Goal: Task Accomplishment & Management: Manage account settings

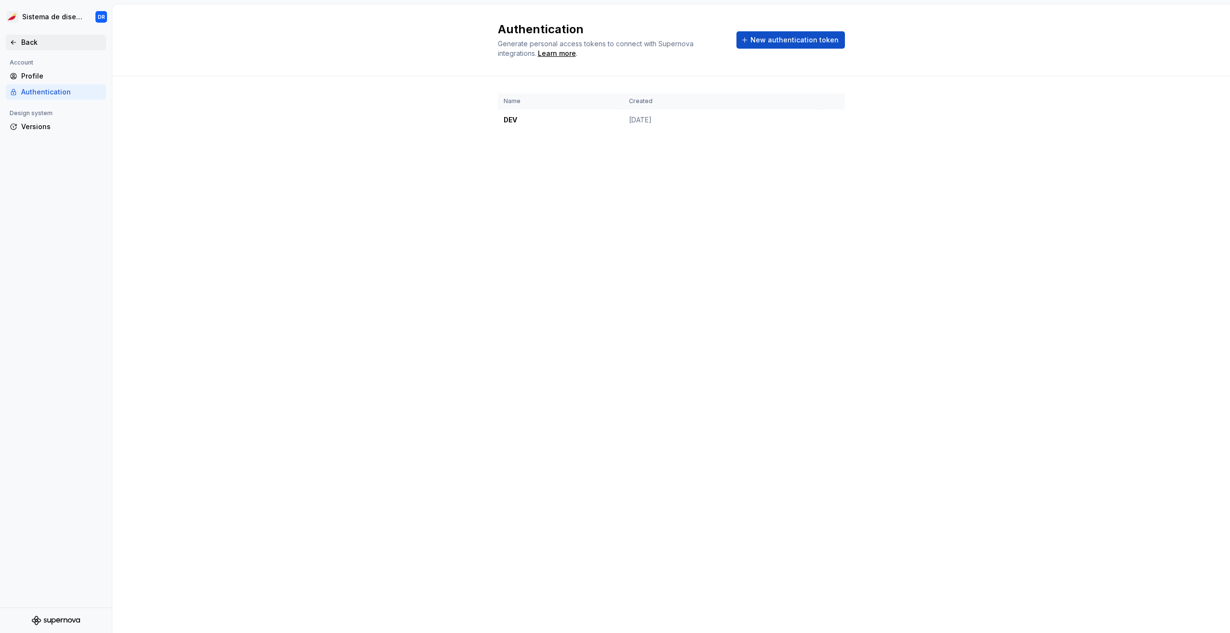
click at [29, 44] on div "Back" at bounding box center [61, 43] width 81 height 10
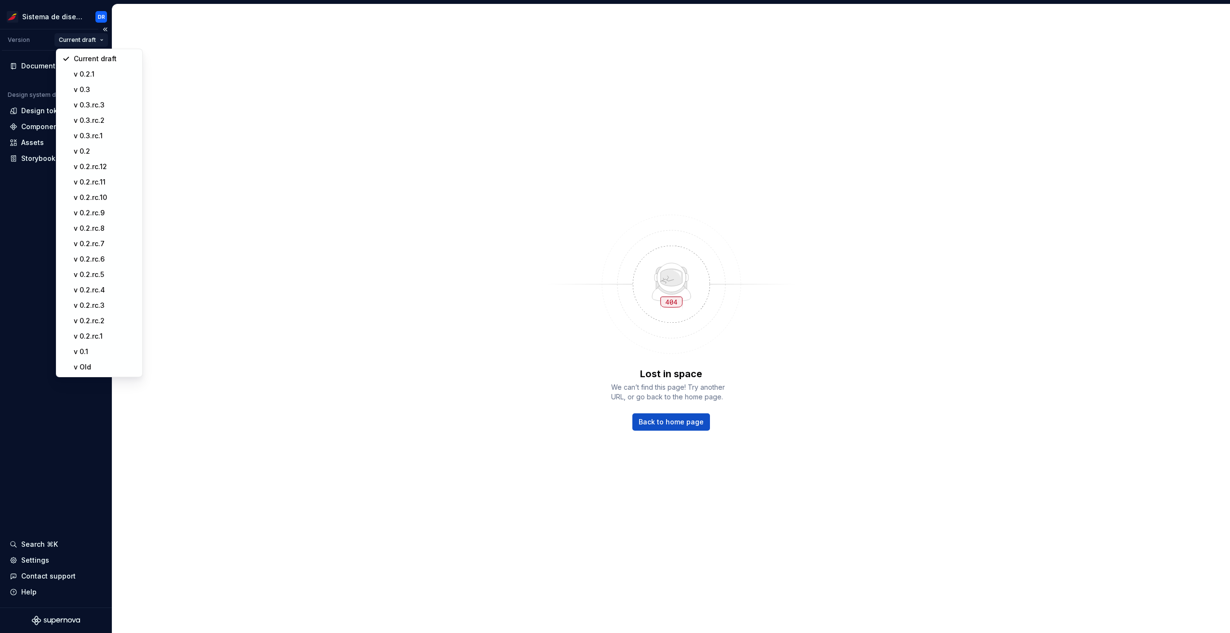
click at [93, 36] on html "Sistema de diseño Iberia DR Version Current draft Documentation Design system d…" at bounding box center [615, 316] width 1230 height 633
click at [74, 70] on div "v 0.2.1" at bounding box center [100, 73] width 82 height 15
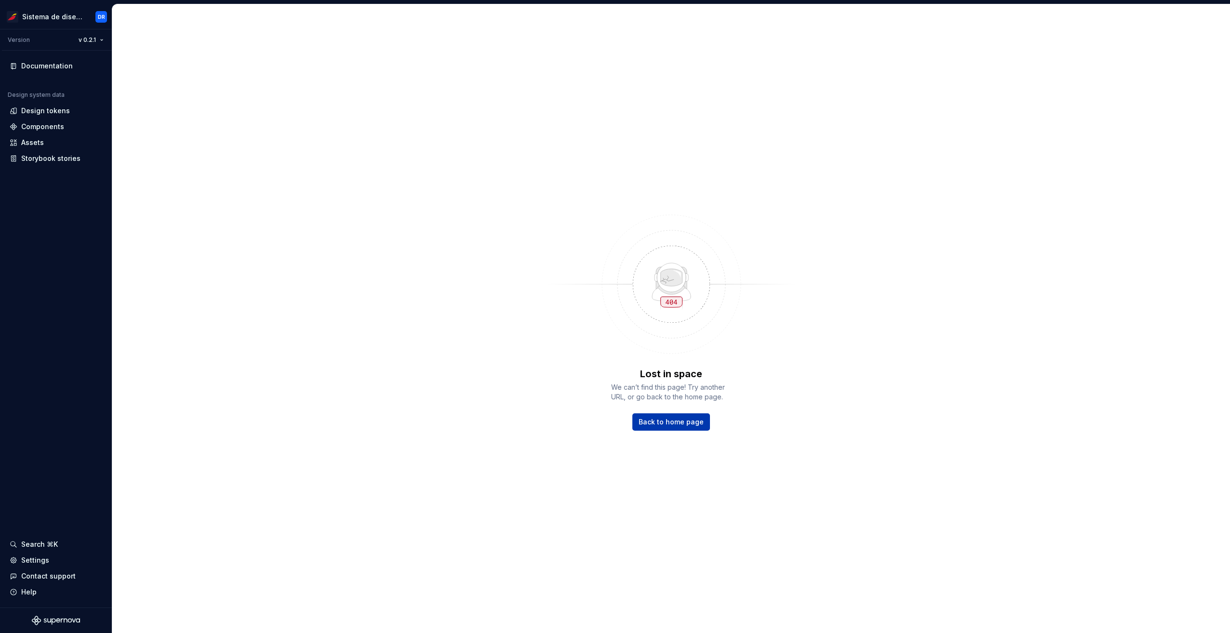
click at [678, 426] on span "Back to home page" at bounding box center [671, 422] width 65 height 10
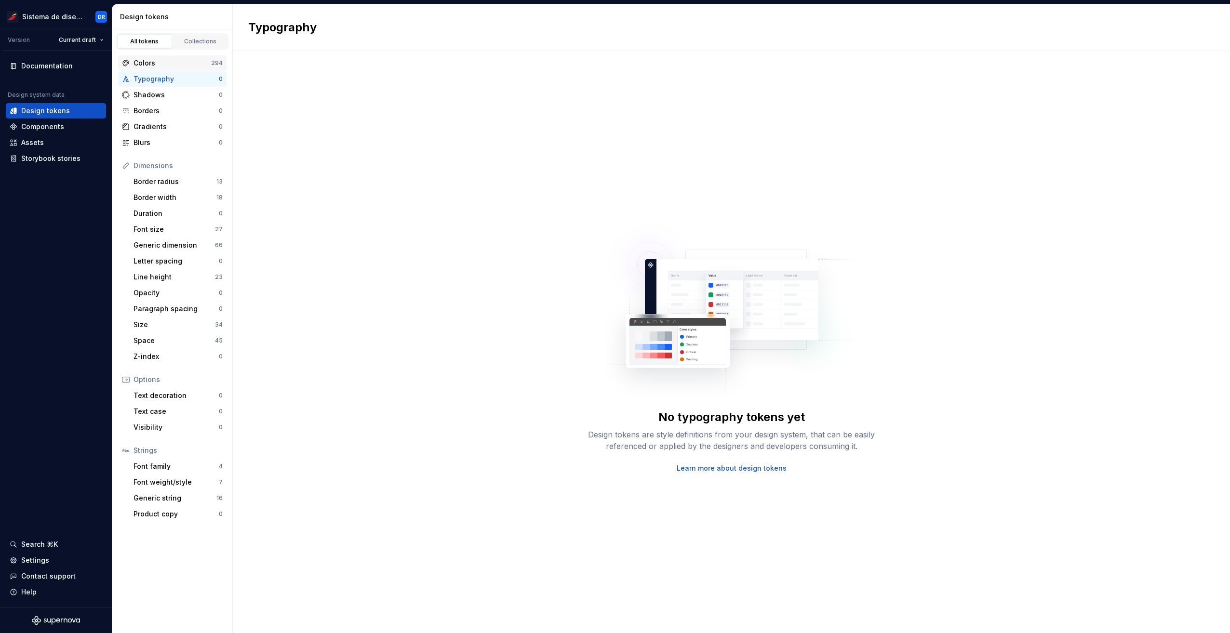
click at [160, 58] on div "Colors" at bounding box center [173, 63] width 78 height 10
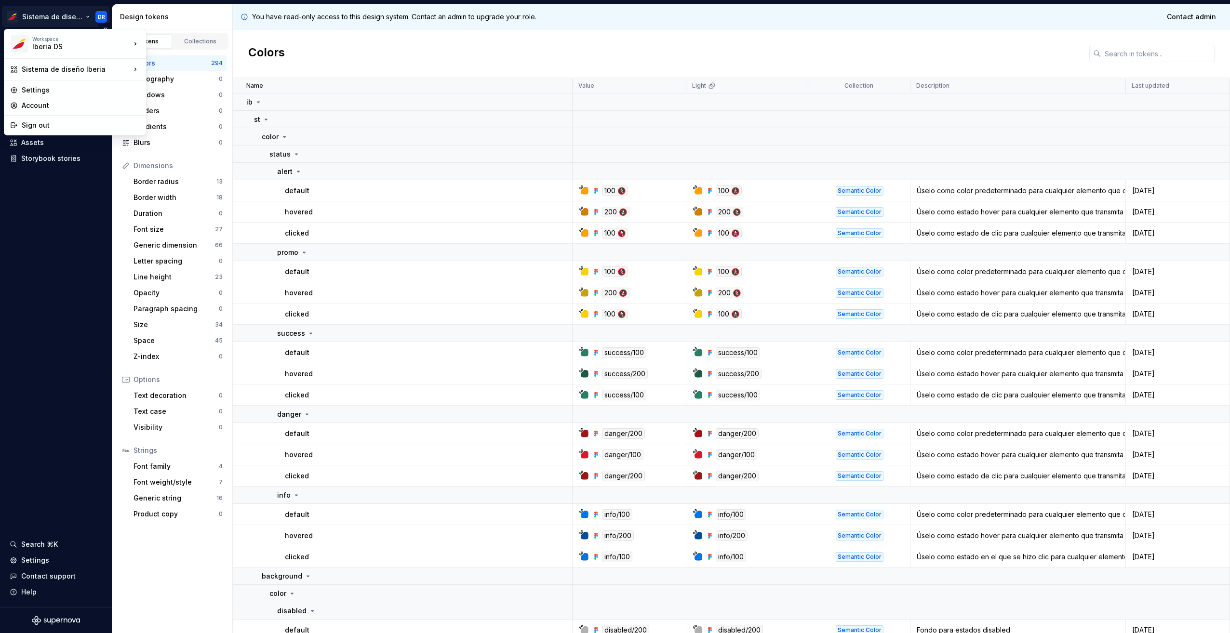
click at [79, 19] on html "Sistema de diseño Iberia DR Version Current draft Documentation Design system d…" at bounding box center [615, 316] width 1230 height 633
click at [169, 60] on div "test" at bounding box center [193, 58] width 63 height 10
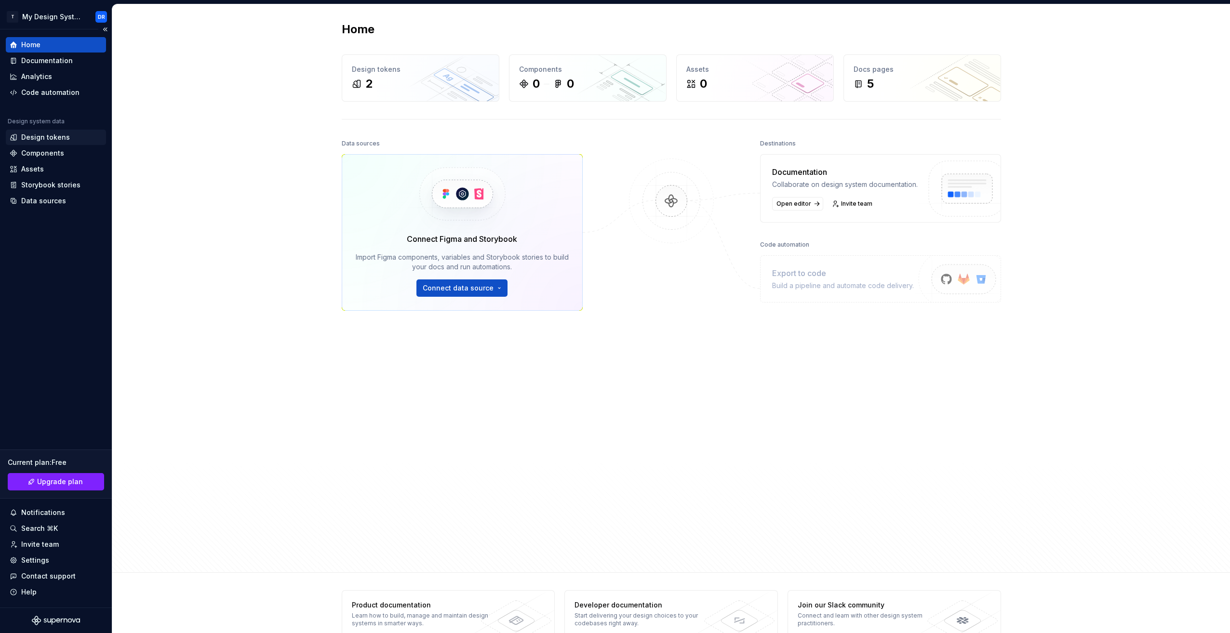
click at [44, 137] on div "Design tokens" at bounding box center [45, 138] width 49 height 10
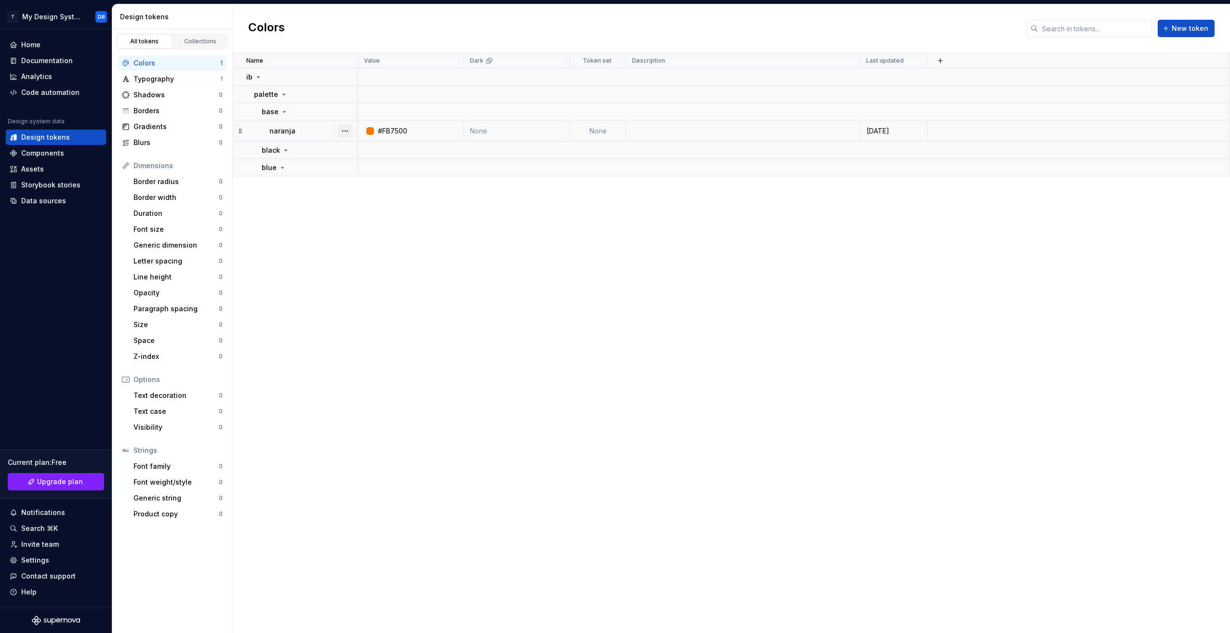
click at [345, 134] on button "button" at bounding box center [344, 130] width 13 height 13
click at [370, 190] on div "Delete token" at bounding box center [382, 184] width 82 height 15
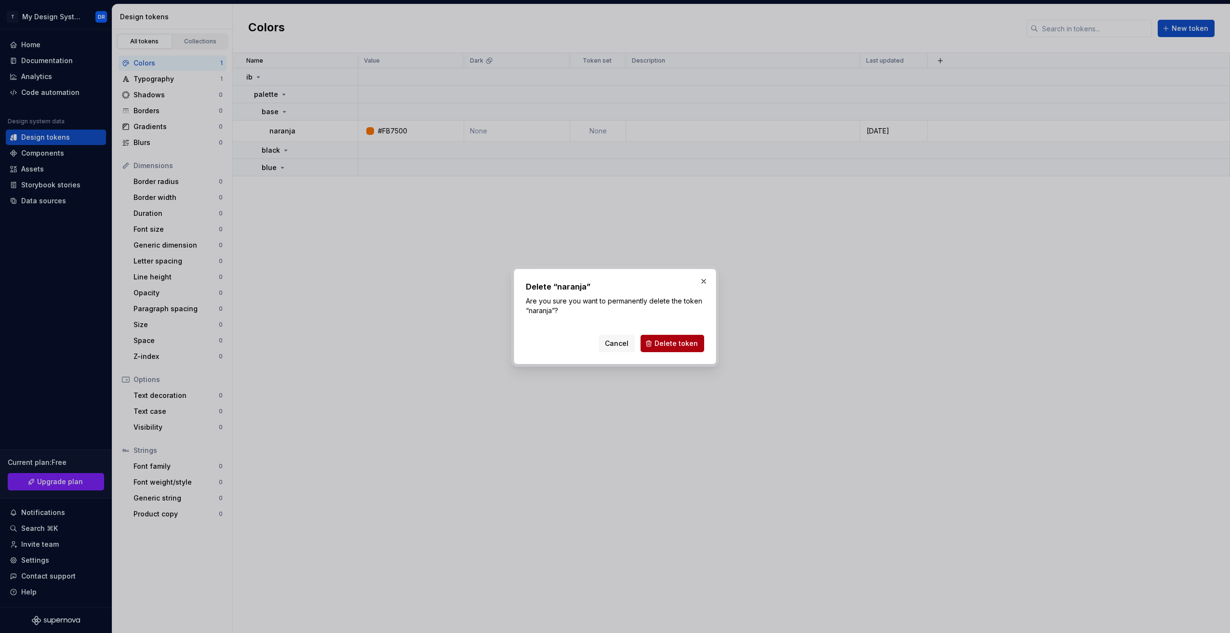
click at [663, 340] on span "Delete token" at bounding box center [676, 344] width 43 height 10
